Goal: Find specific page/section: Find specific page/section

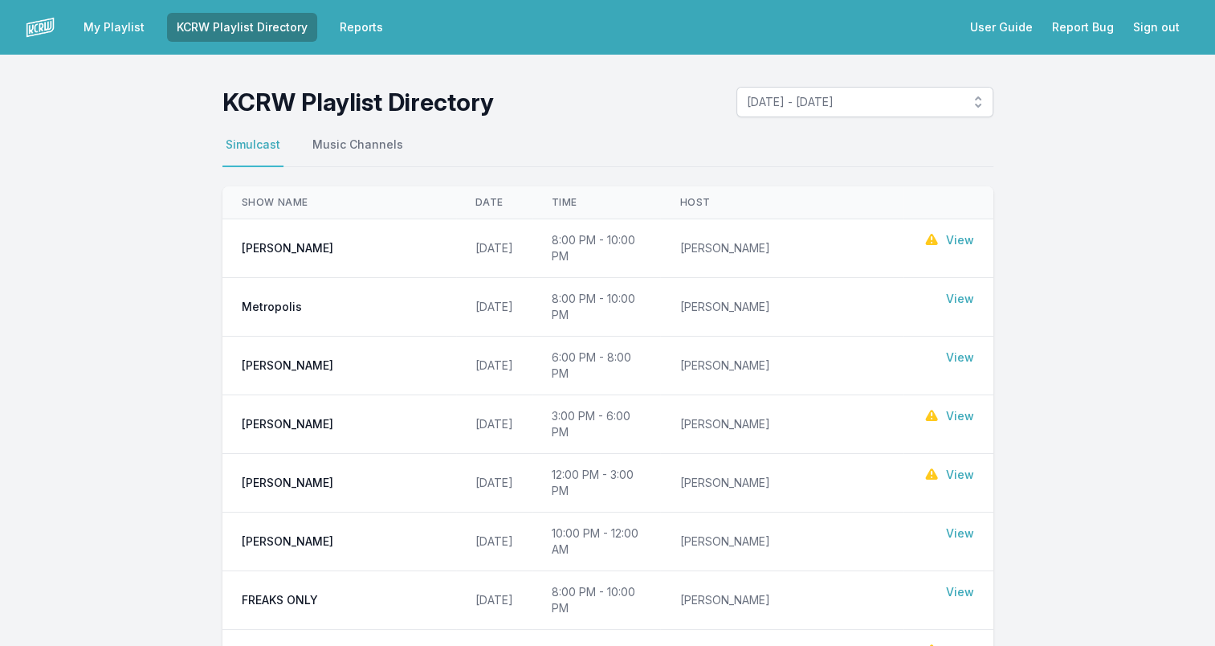
click at [968, 291] on link "View" at bounding box center [960, 299] width 28 height 16
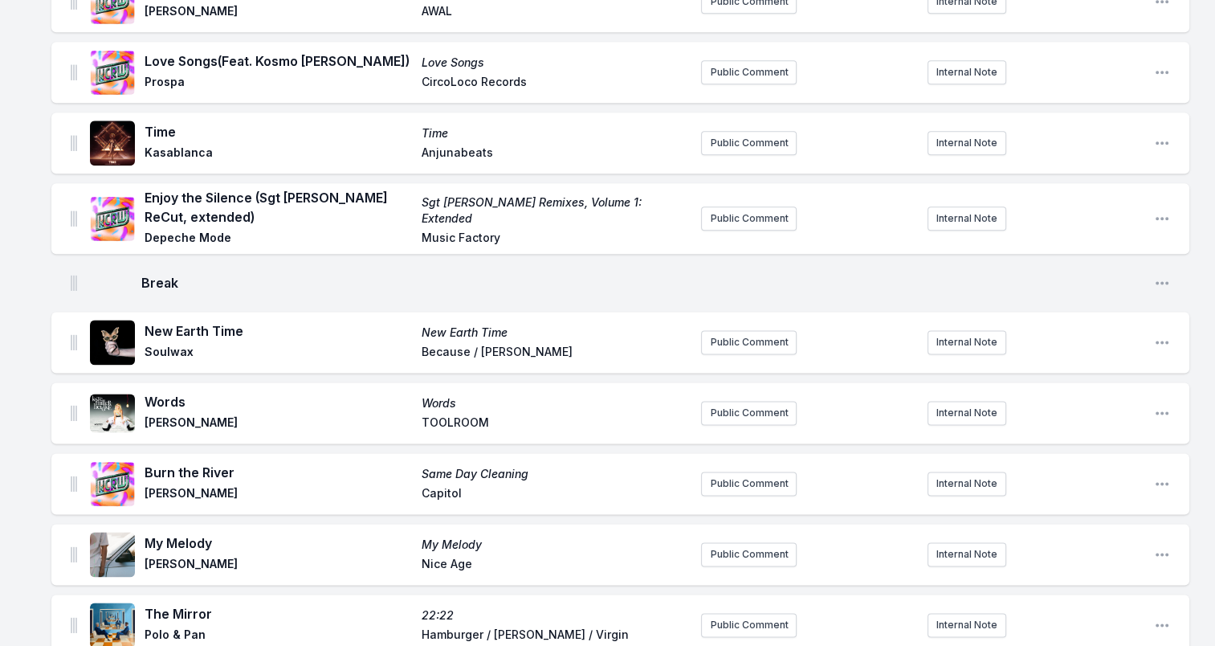
scroll to position [2409, 0]
